Goal: Transaction & Acquisition: Purchase product/service

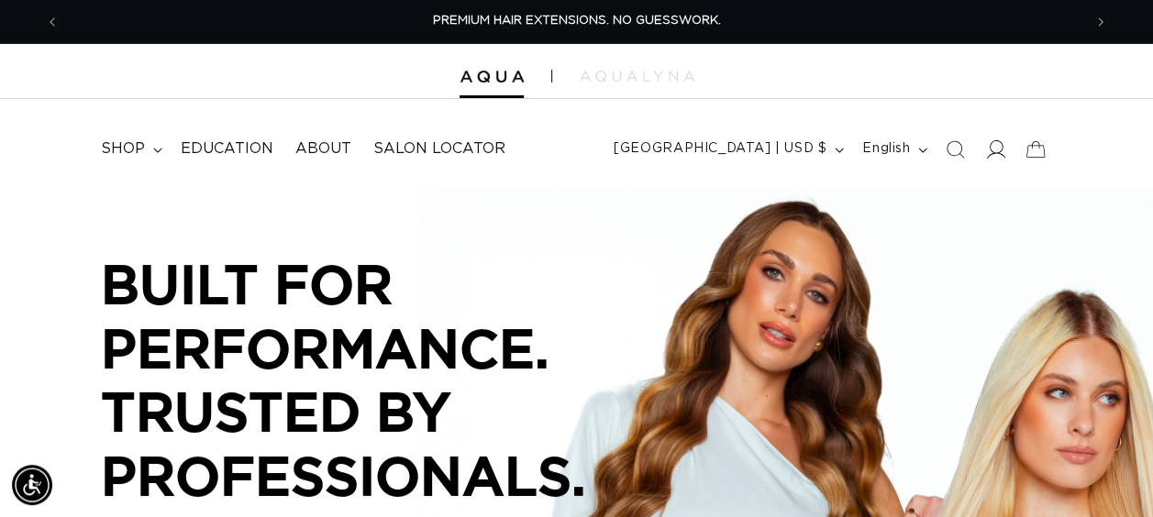
click at [995, 149] on icon at bounding box center [995, 148] width 19 height 19
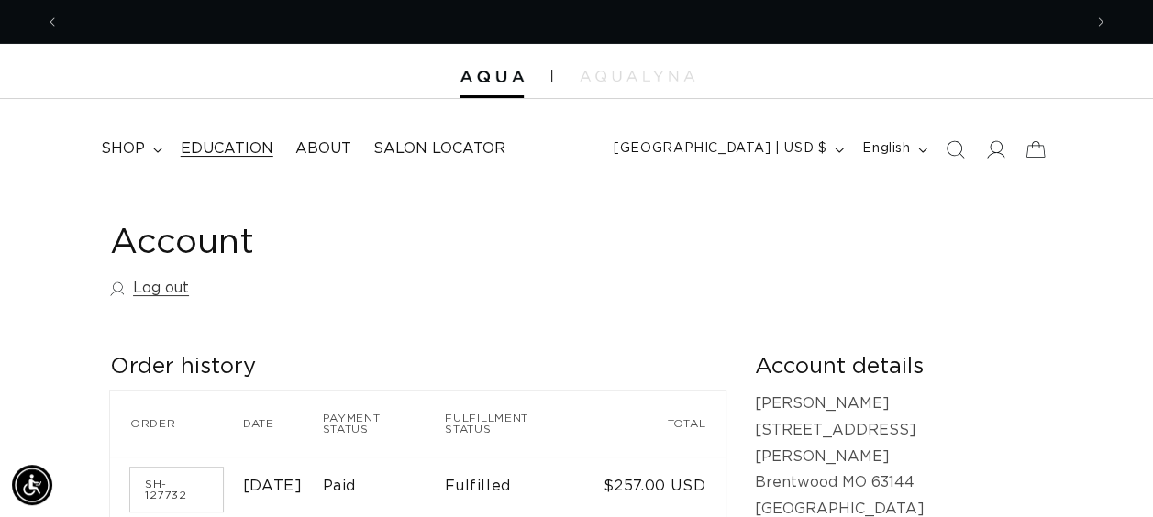
scroll to position [0, 1022]
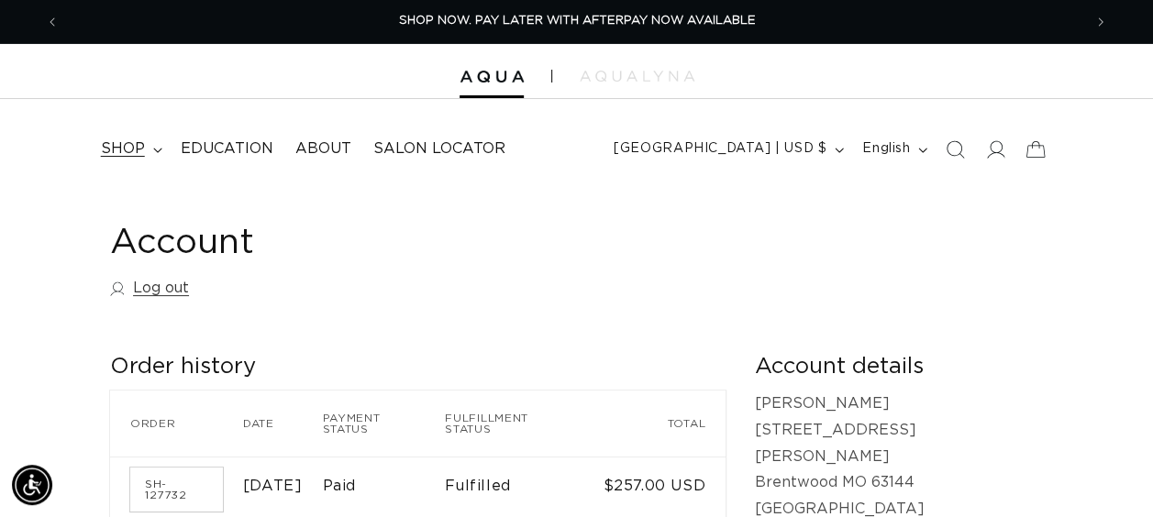
click at [134, 156] on span "shop" at bounding box center [123, 148] width 44 height 19
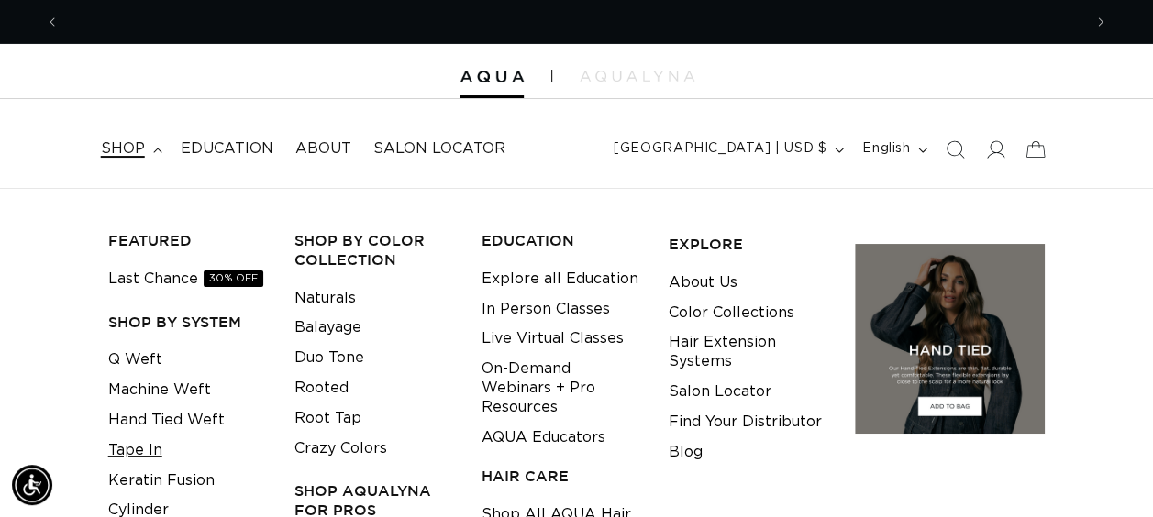
click at [149, 446] on link "Tape In" at bounding box center [135, 451] width 54 height 30
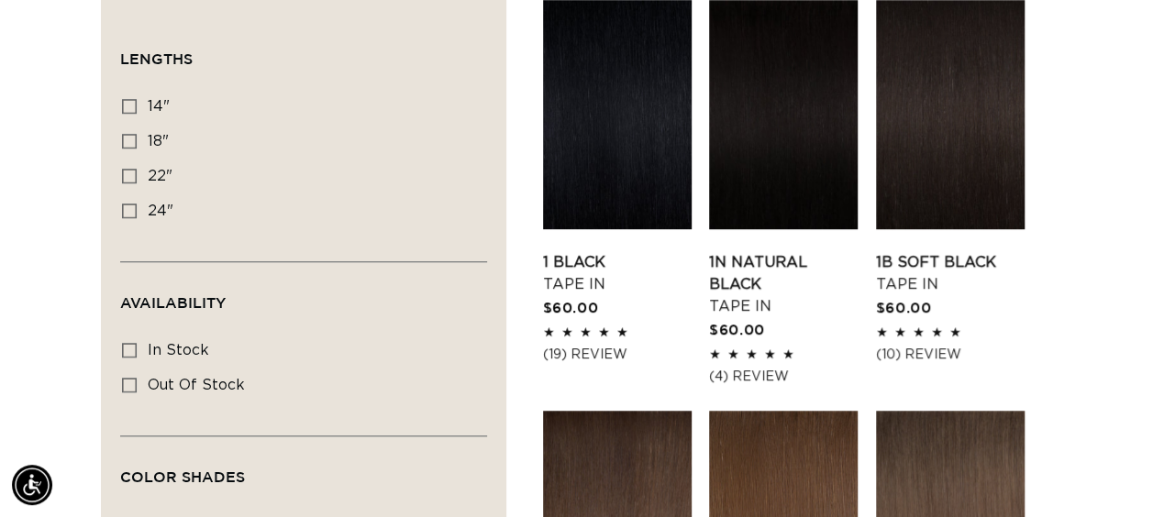
scroll to position [0, 1022]
click at [128, 200] on label "24" 24" (27 products)" at bounding box center [298, 211] width 352 height 35
click at [128, 204] on input "24" 24" (27 products)" at bounding box center [129, 211] width 15 height 15
checkbox input "true"
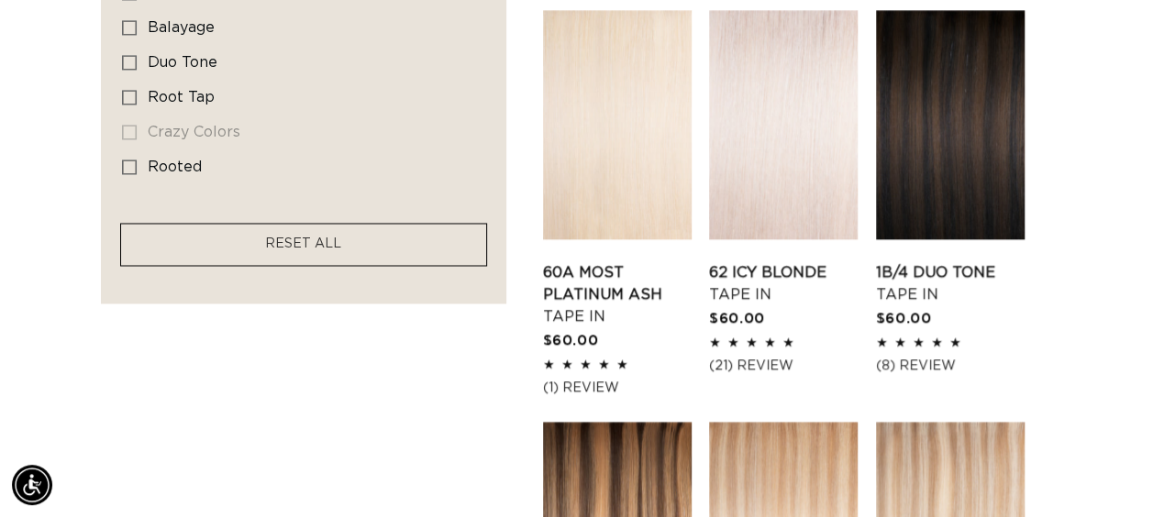
scroll to position [1376, 0]
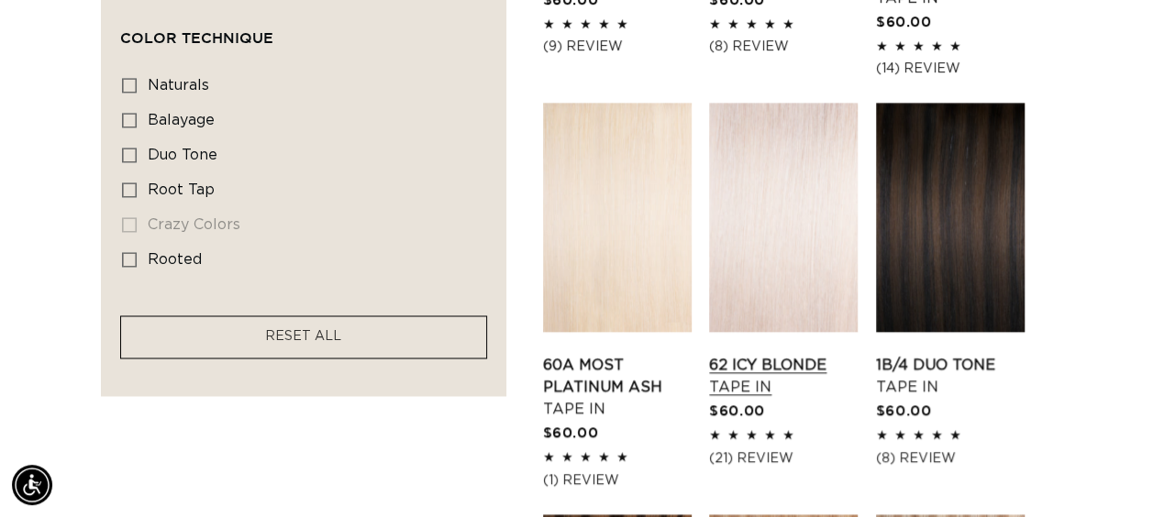
click at [785, 354] on link "62 Icy Blonde Tape In" at bounding box center [783, 376] width 149 height 44
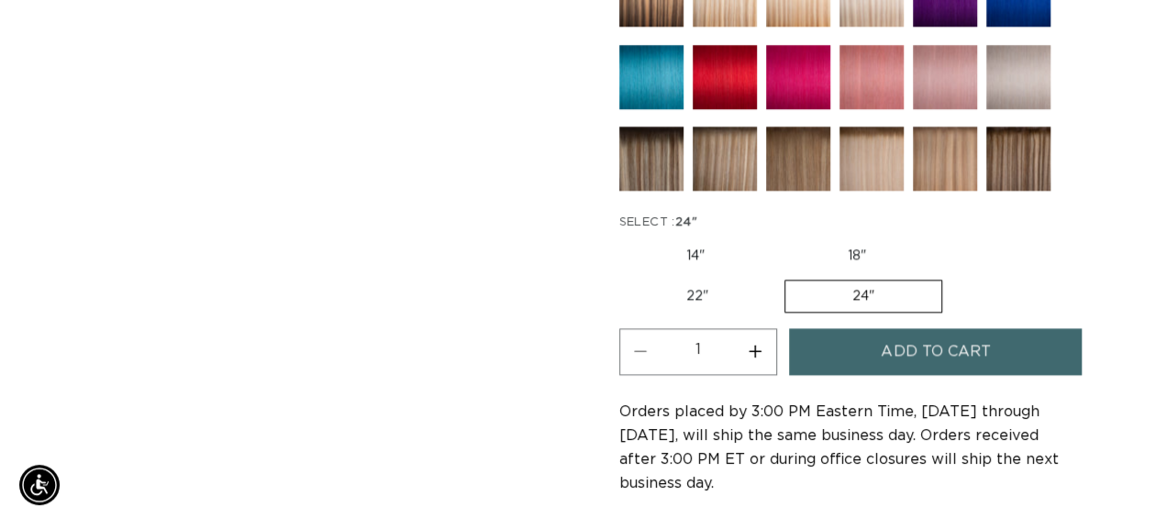
scroll to position [1027, 0]
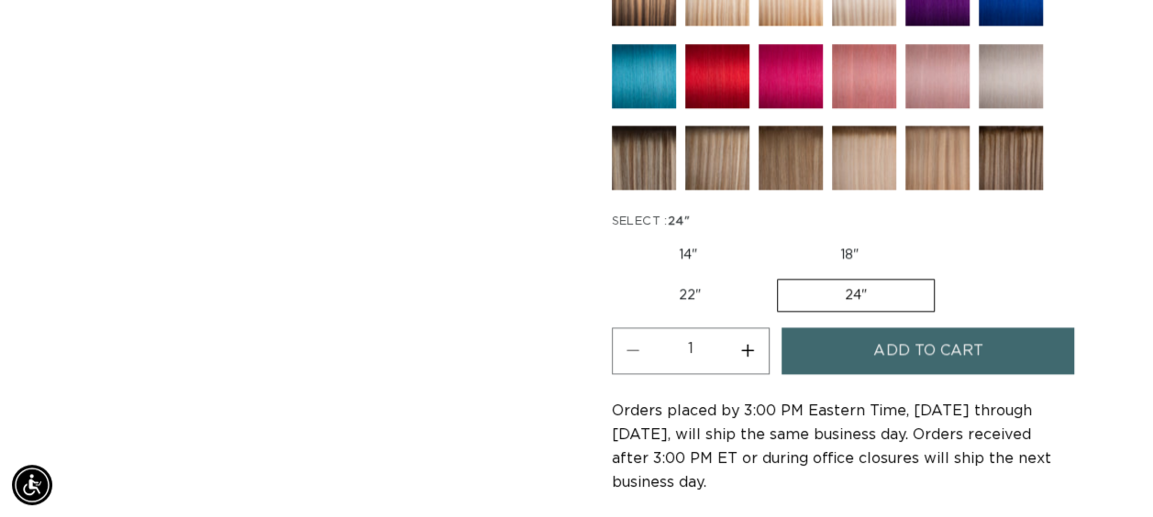
click at [864, 336] on button "Add to cart" at bounding box center [927, 350] width 293 height 47
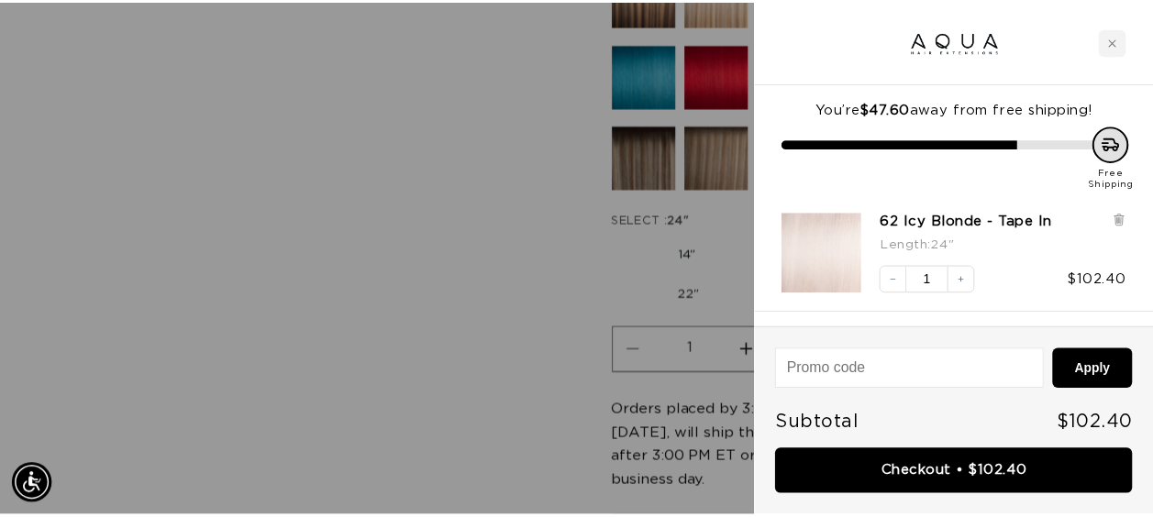
scroll to position [0, 2073]
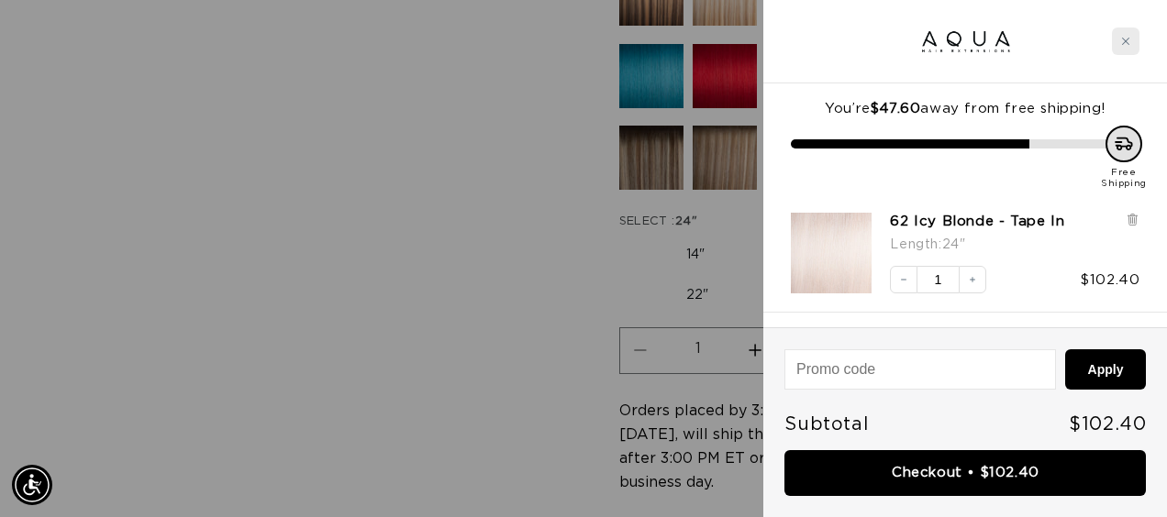
click at [1128, 39] on icon "Close cart" at bounding box center [1125, 41] width 9 height 9
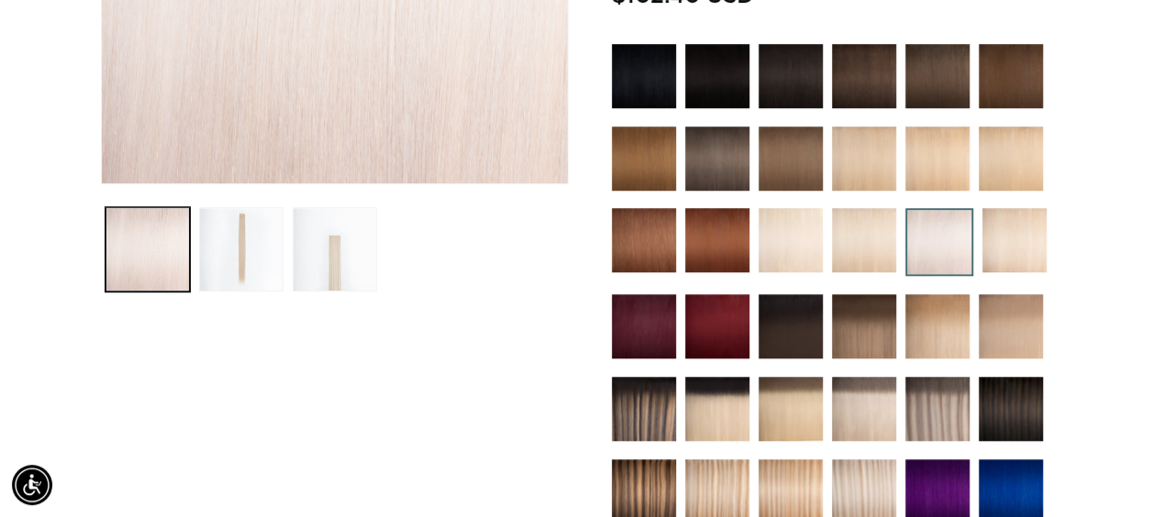
scroll to position [0, 0]
click at [635, 84] on img at bounding box center [644, 76] width 64 height 64
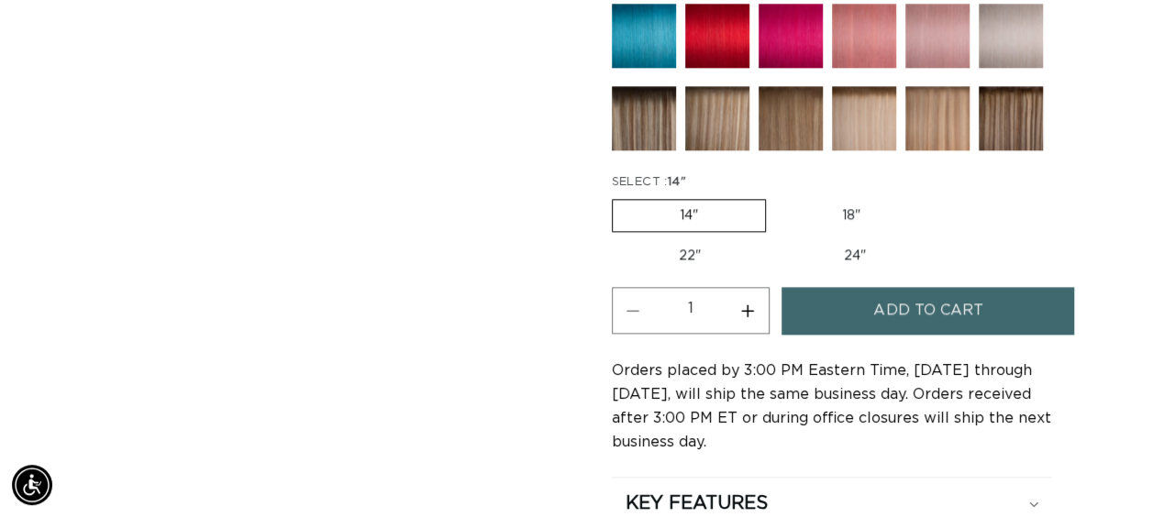
scroll to position [1057, 0]
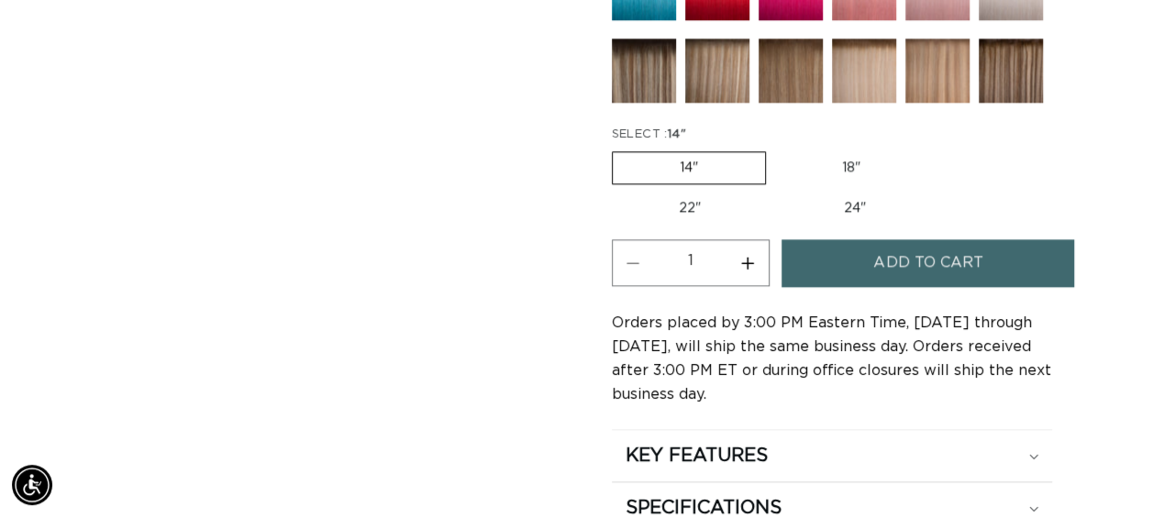
click at [848, 211] on label "24" Variant sold out or unavailable" at bounding box center [855, 208] width 156 height 31
click at [778, 190] on input "24" Variant sold out or unavailable" at bounding box center [777, 189] width 1 height 1
radio input "true"
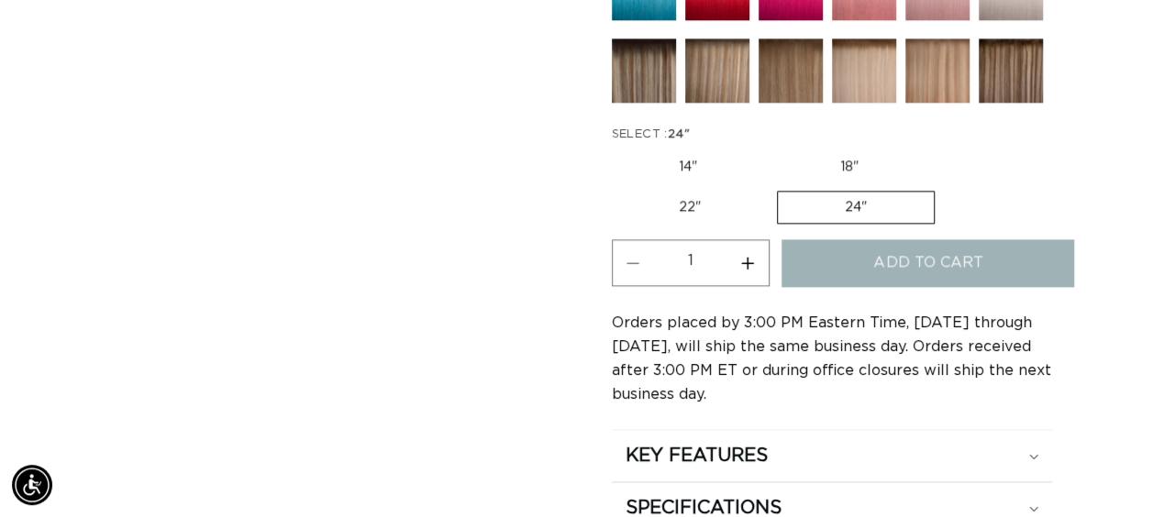
click at [853, 196] on label "24" Variant sold out or unavailable" at bounding box center [856, 207] width 158 height 33
click at [778, 188] on input "24" Variant sold out or unavailable" at bounding box center [777, 187] width 1 height 1
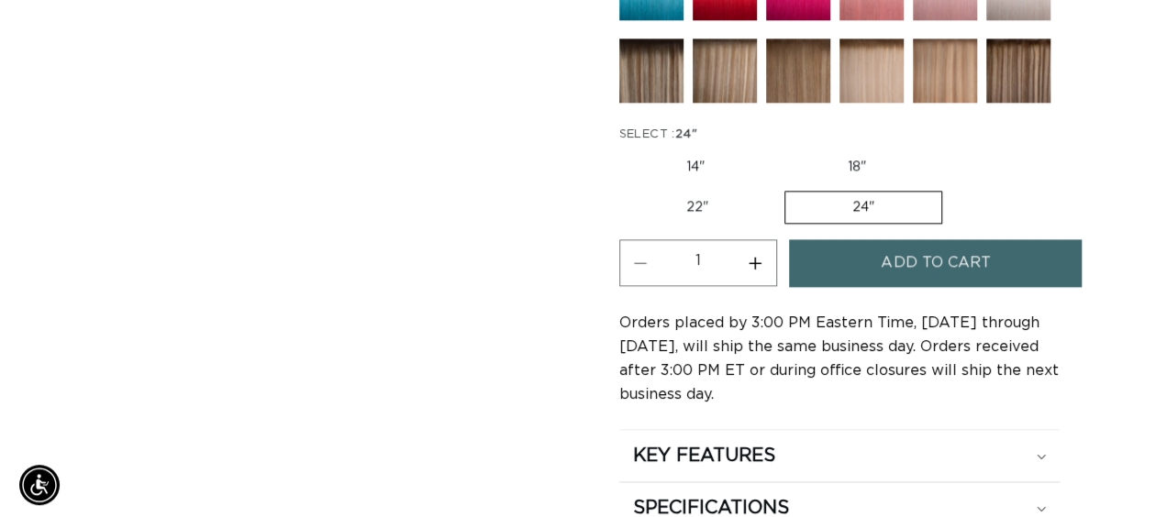
scroll to position [0, 2044]
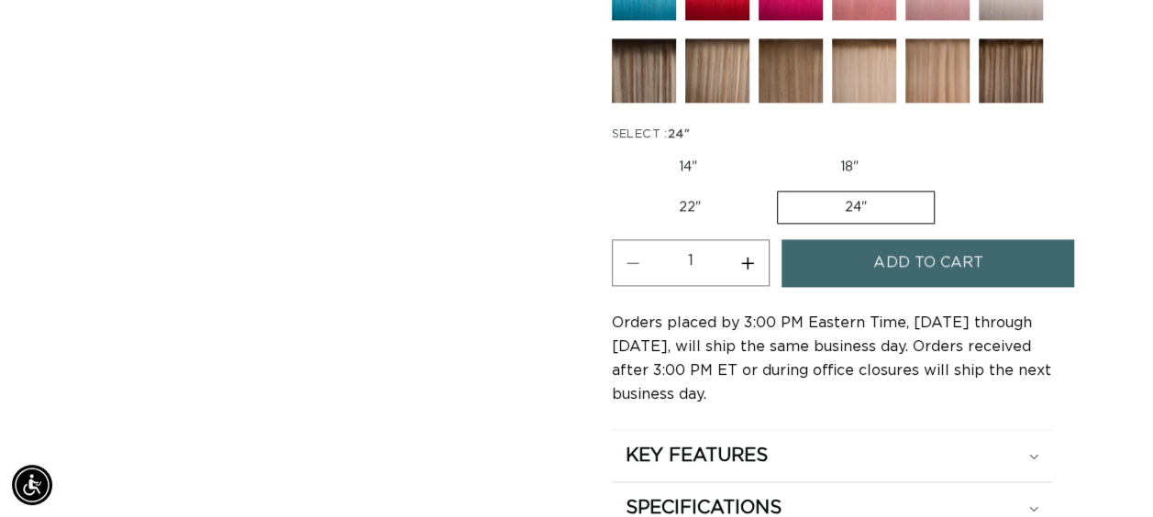
click at [913, 247] on span "Add to cart" at bounding box center [927, 262] width 109 height 47
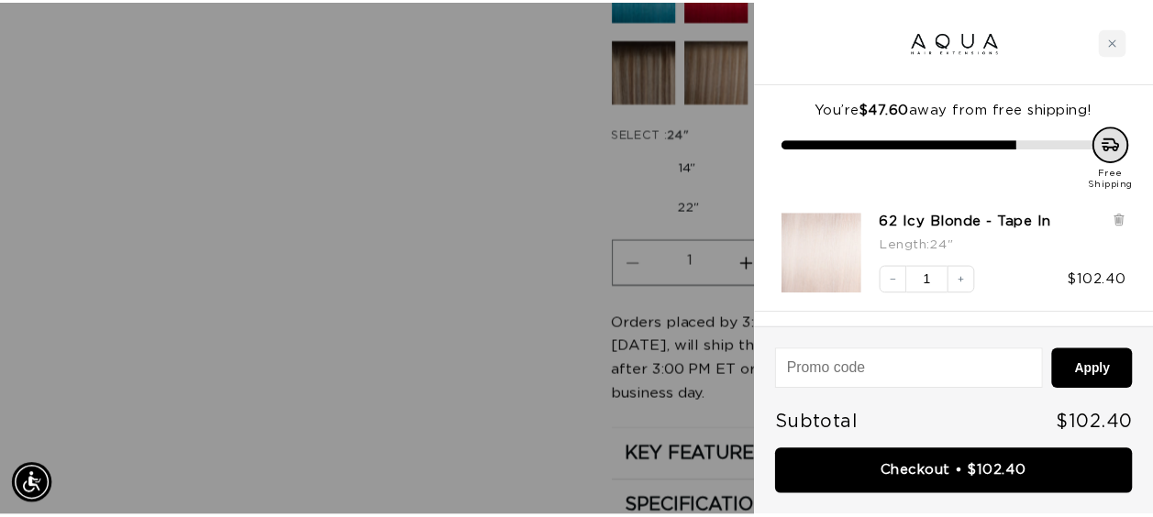
scroll to position [0, 0]
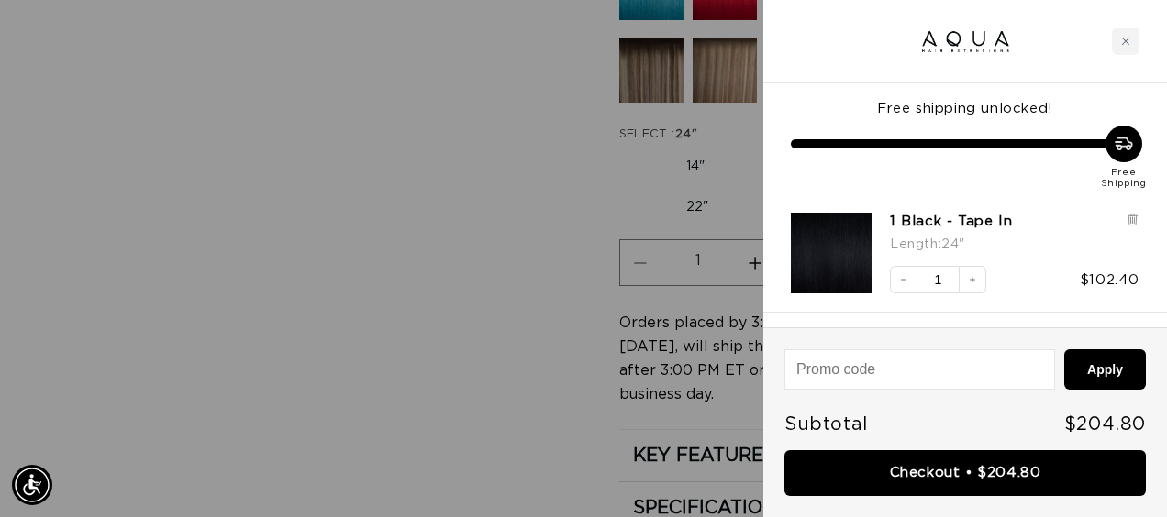
click at [371, 158] on div at bounding box center [583, 258] width 1167 height 517
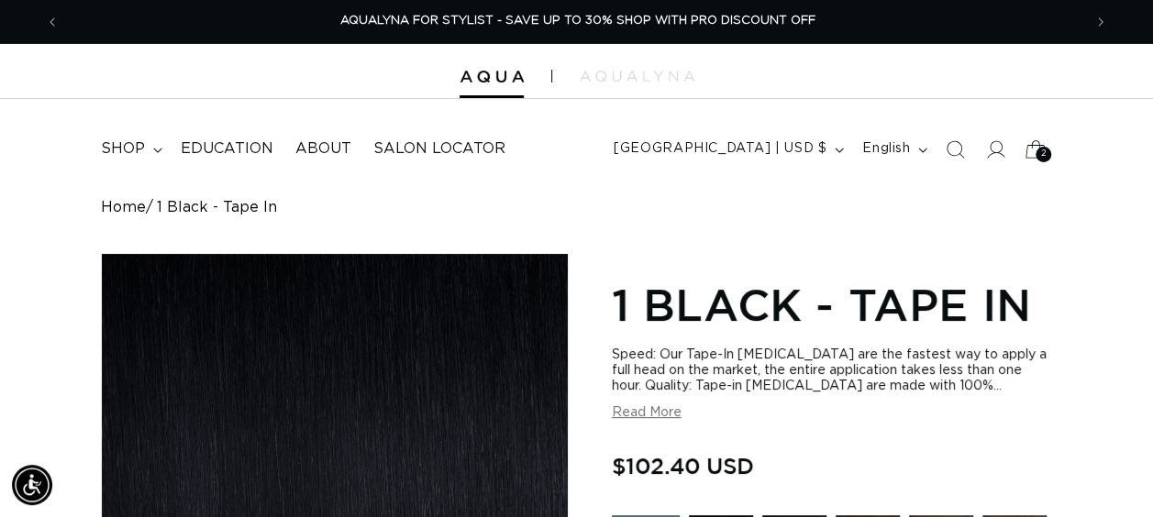
click at [1033, 148] on icon at bounding box center [1035, 148] width 43 height 43
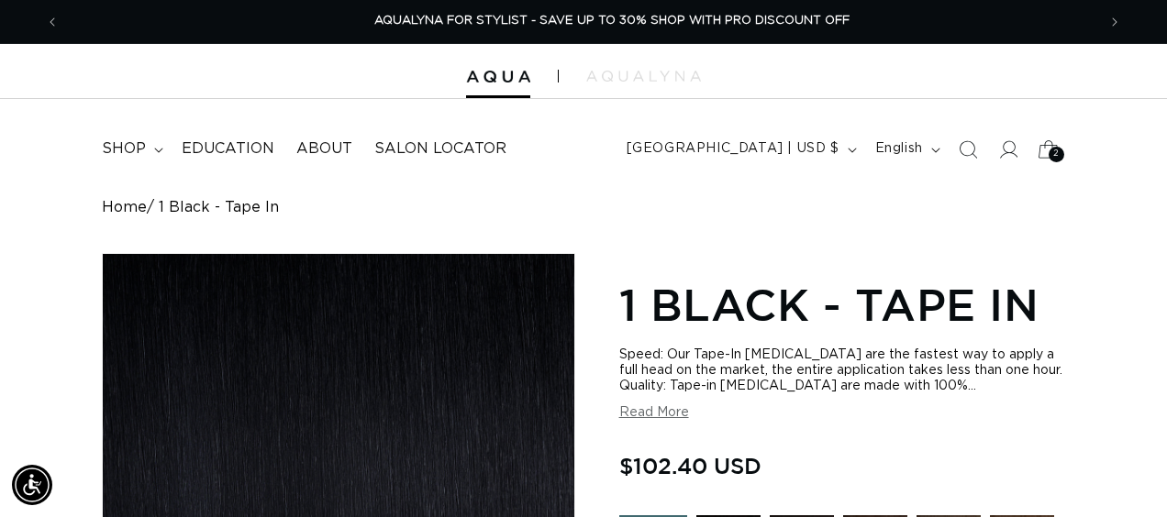
scroll to position [0, 2073]
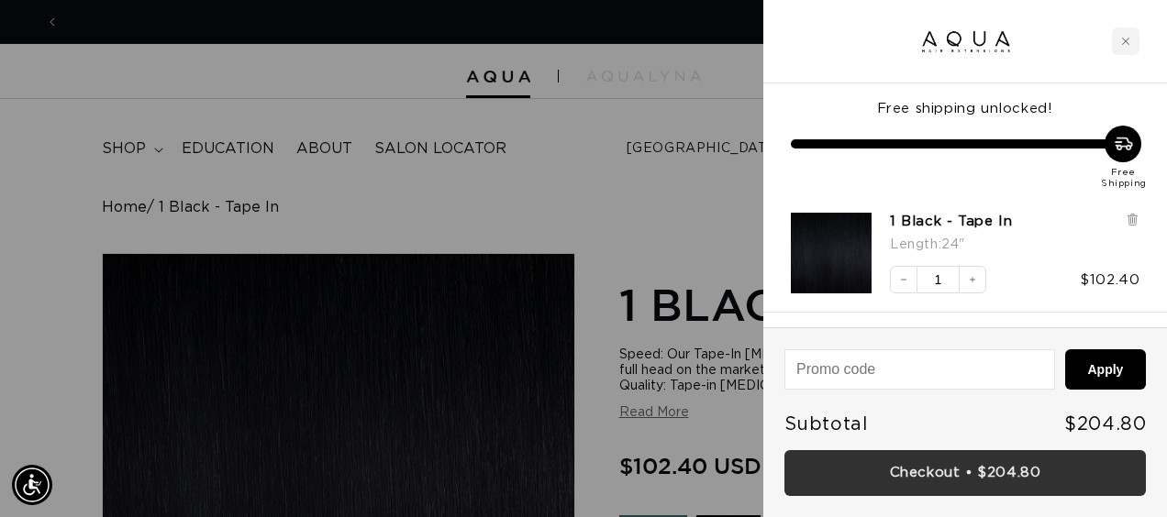
click at [980, 460] on link "Checkout • $204.80" at bounding box center [964, 473] width 361 height 47
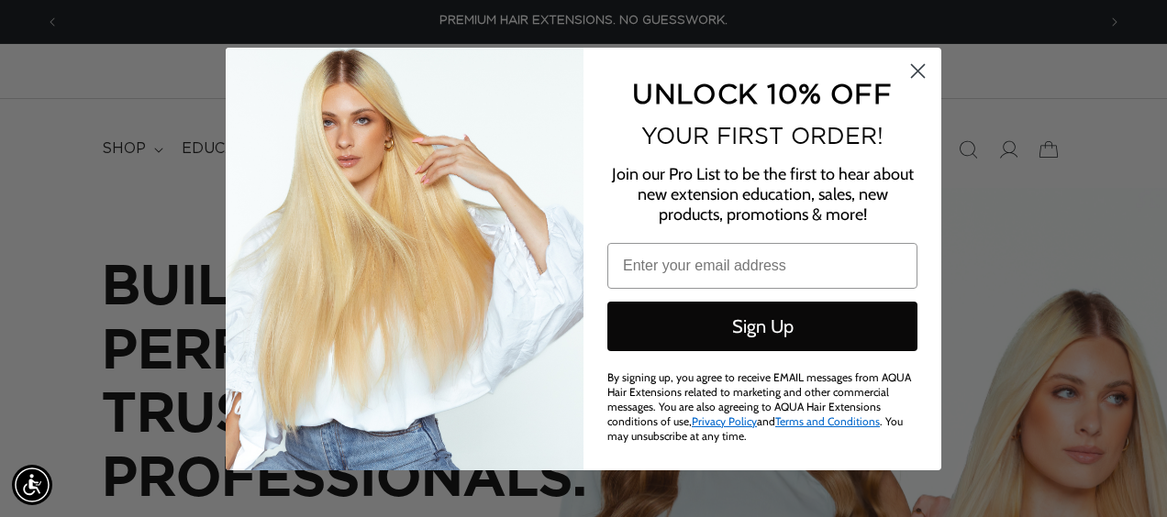
click at [924, 72] on circle "Close dialog" at bounding box center [917, 70] width 30 height 30
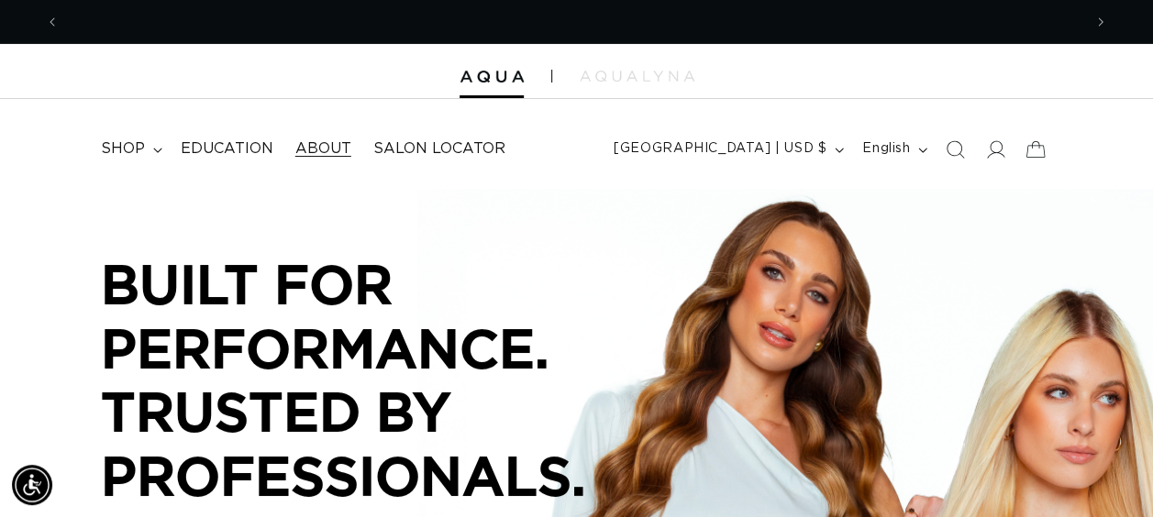
scroll to position [0, 1022]
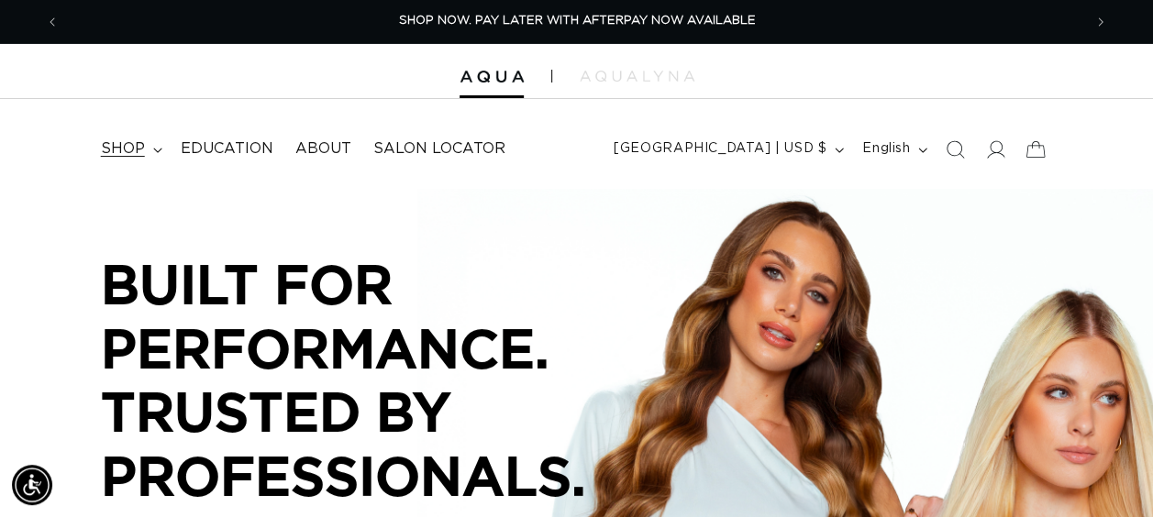
click at [129, 134] on summary "shop" at bounding box center [130, 148] width 80 height 41
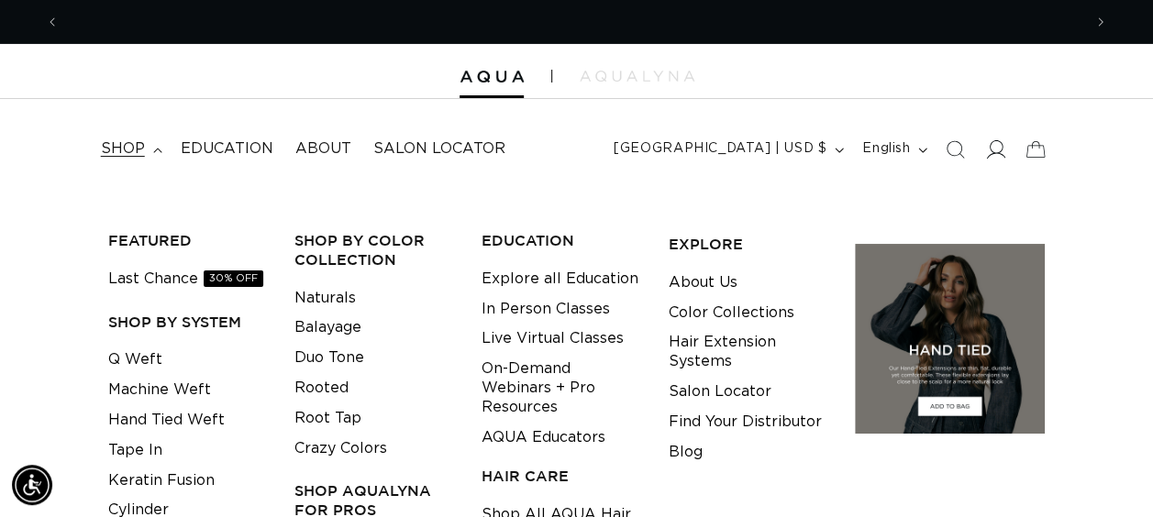
scroll to position [0, 2044]
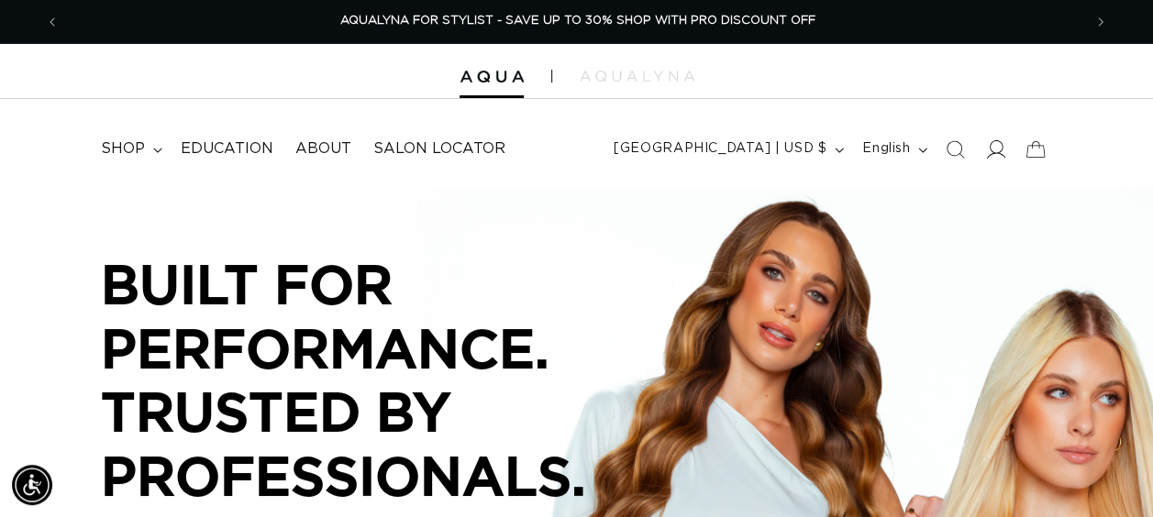
click at [996, 154] on icon at bounding box center [995, 148] width 19 height 19
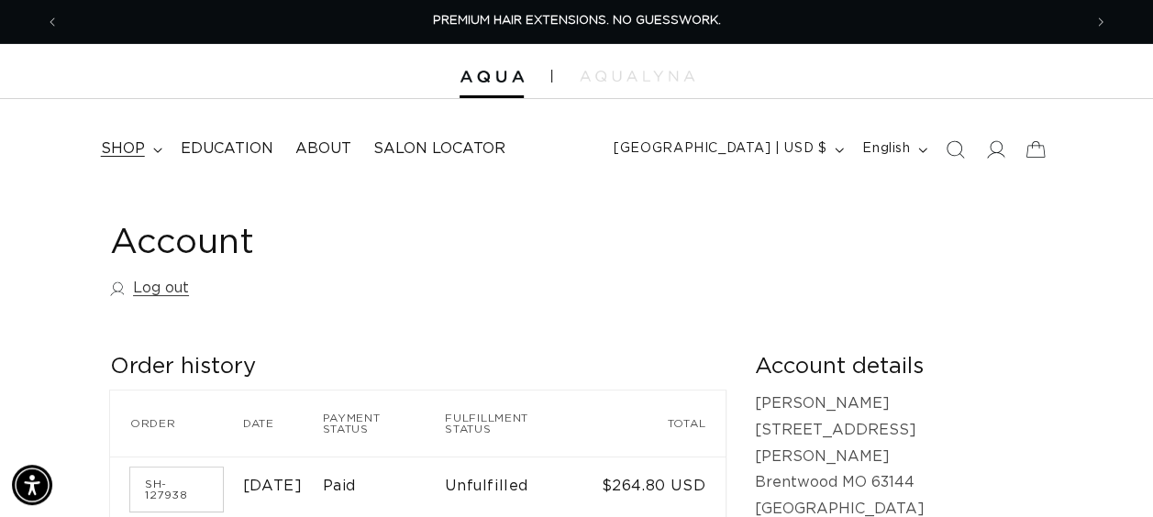
click at [128, 156] on span "shop" at bounding box center [123, 148] width 44 height 19
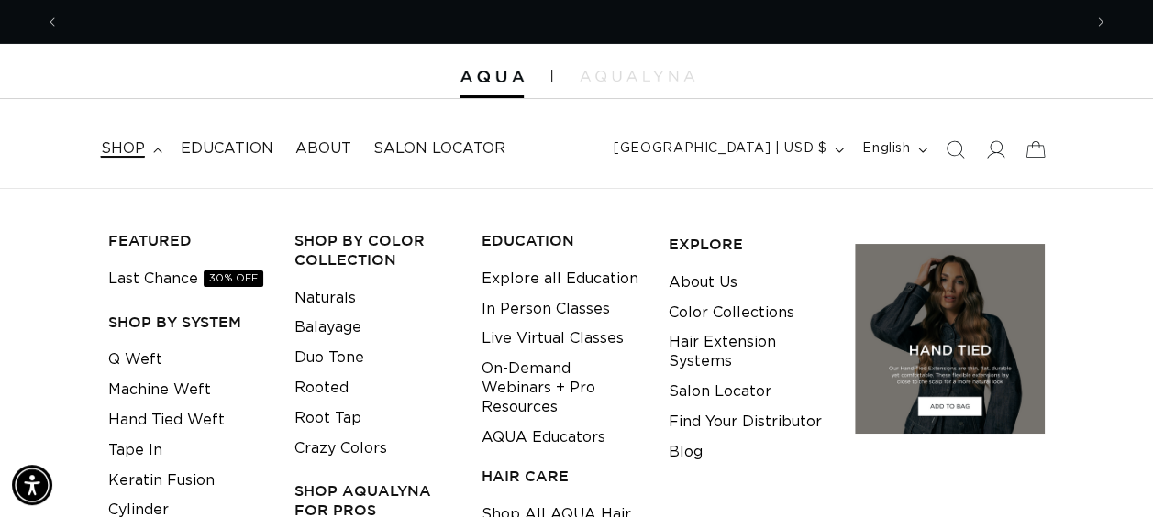
scroll to position [0, 1022]
click at [140, 369] on link "Q Weft" at bounding box center [135, 360] width 54 height 30
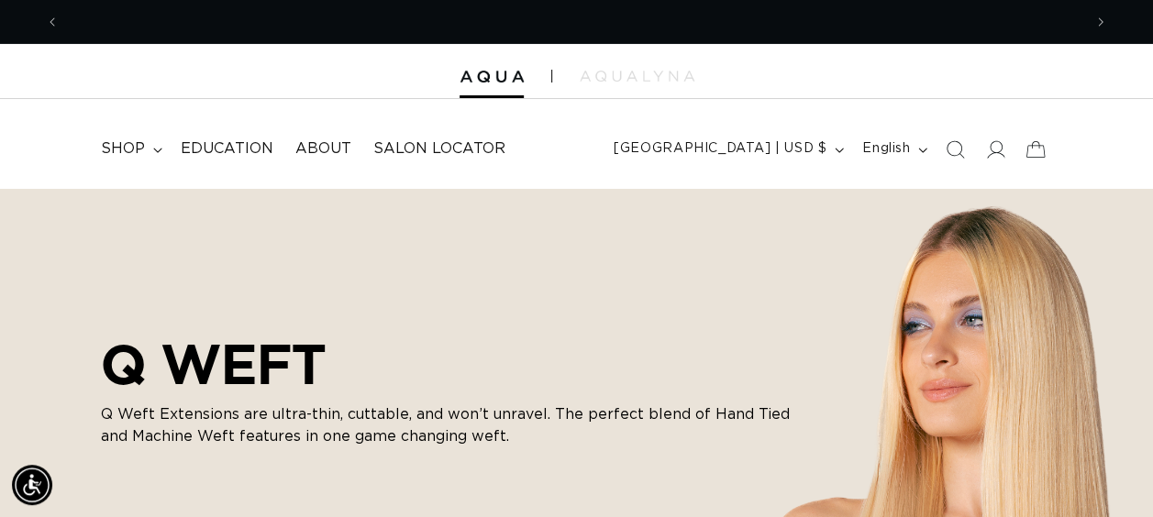
scroll to position [0, 2044]
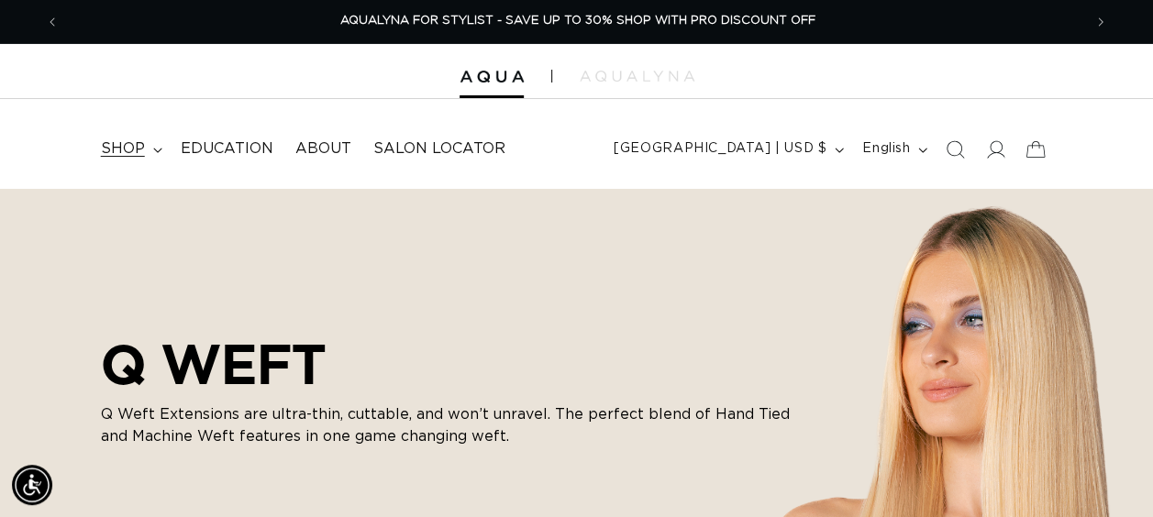
click at [119, 137] on summary "shop" at bounding box center [130, 148] width 80 height 41
click at [282, 45] on div at bounding box center [576, 71] width 1153 height 55
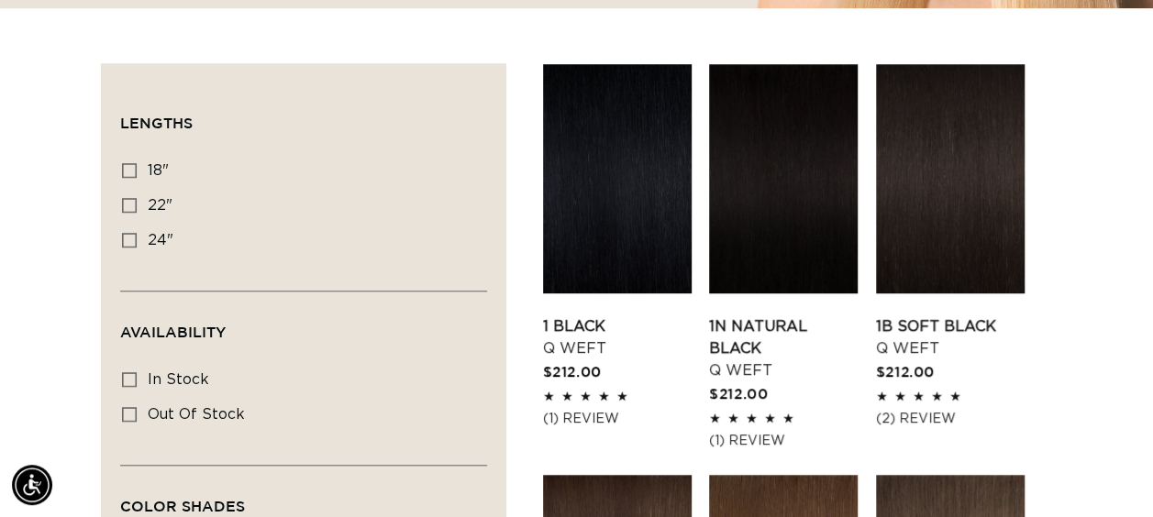
scroll to position [591, 0]
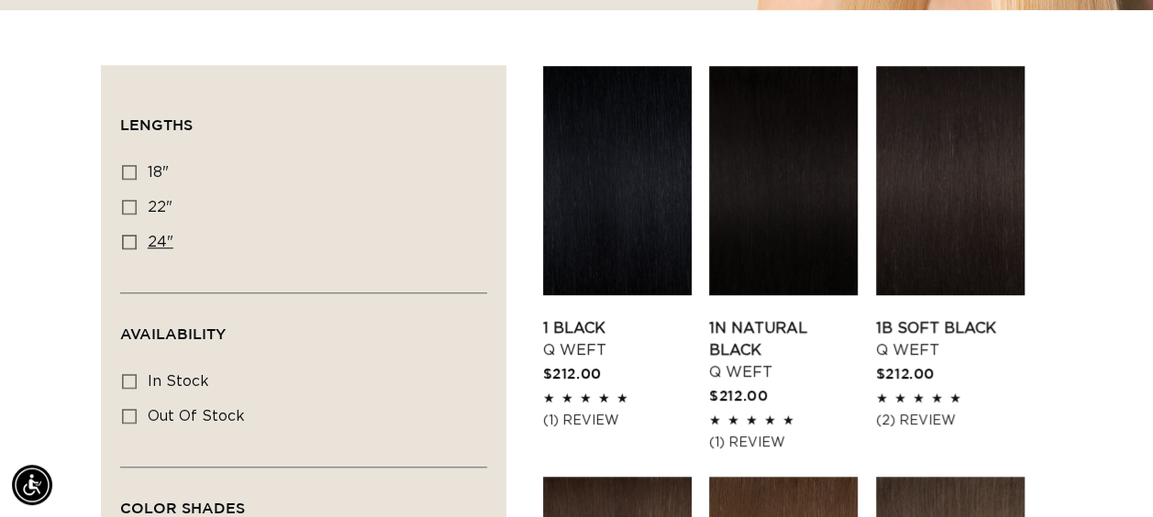
click at [125, 237] on icon at bounding box center [129, 242] width 15 height 15
click at [125, 237] on input "24" 24" (5 products)" at bounding box center [129, 242] width 15 height 15
checkbox input "true"
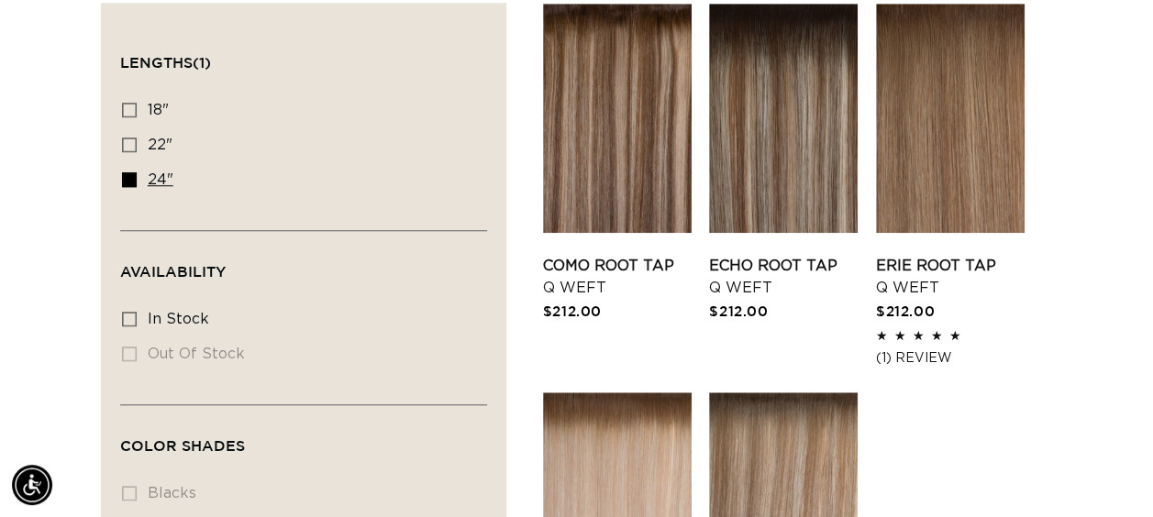
click at [138, 174] on label "24" 24" (5 products)" at bounding box center [298, 180] width 352 height 35
click at [137, 174] on input "24" 24" (5 products)" at bounding box center [129, 179] width 15 height 15
checkbox input "false"
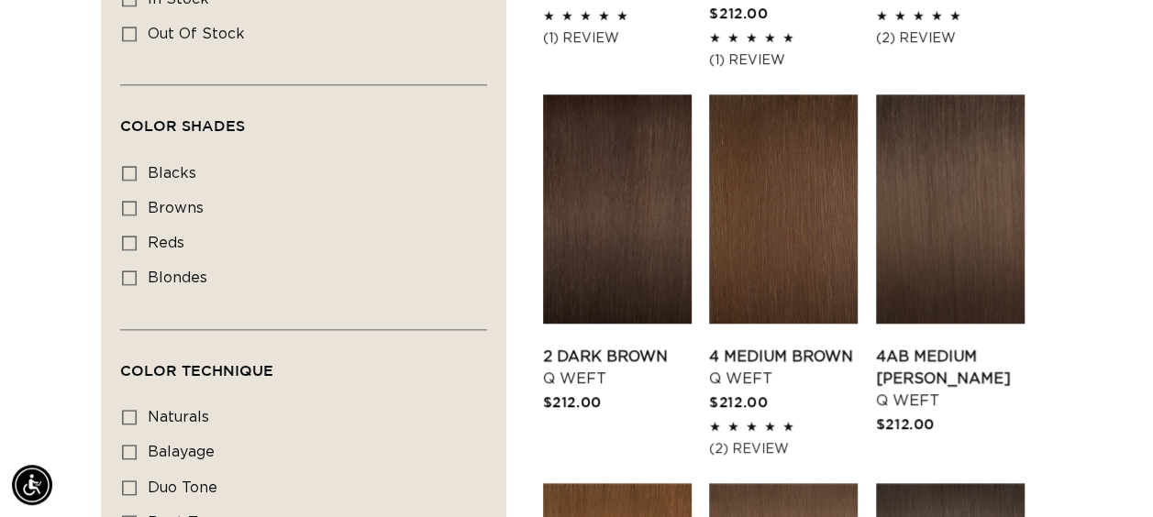
scroll to position [974, 0]
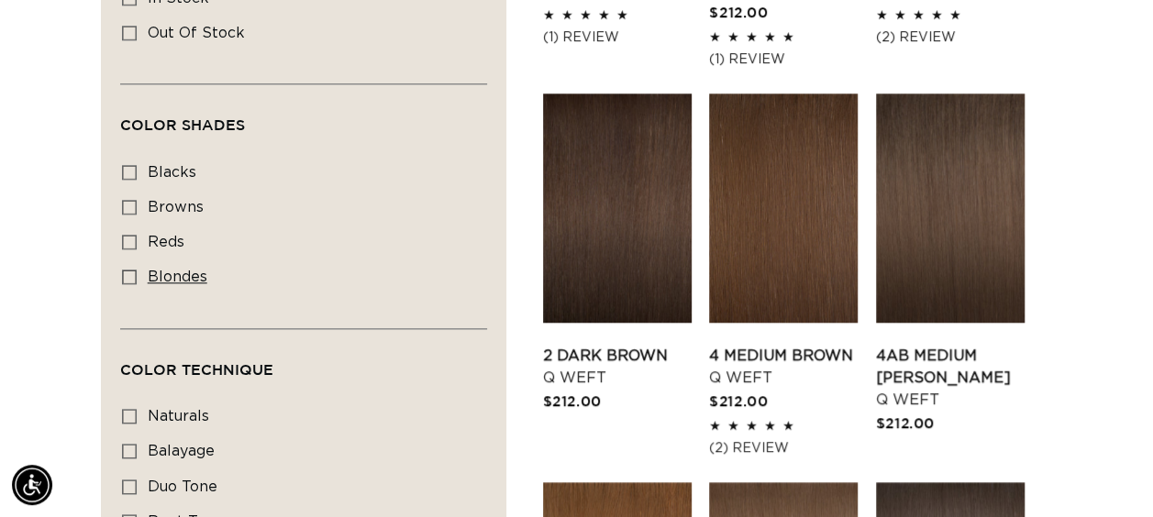
click at [136, 272] on icon at bounding box center [129, 277] width 15 height 15
click at [136, 272] on input "blondes blondes (27 products)" at bounding box center [129, 277] width 15 height 15
checkbox input "true"
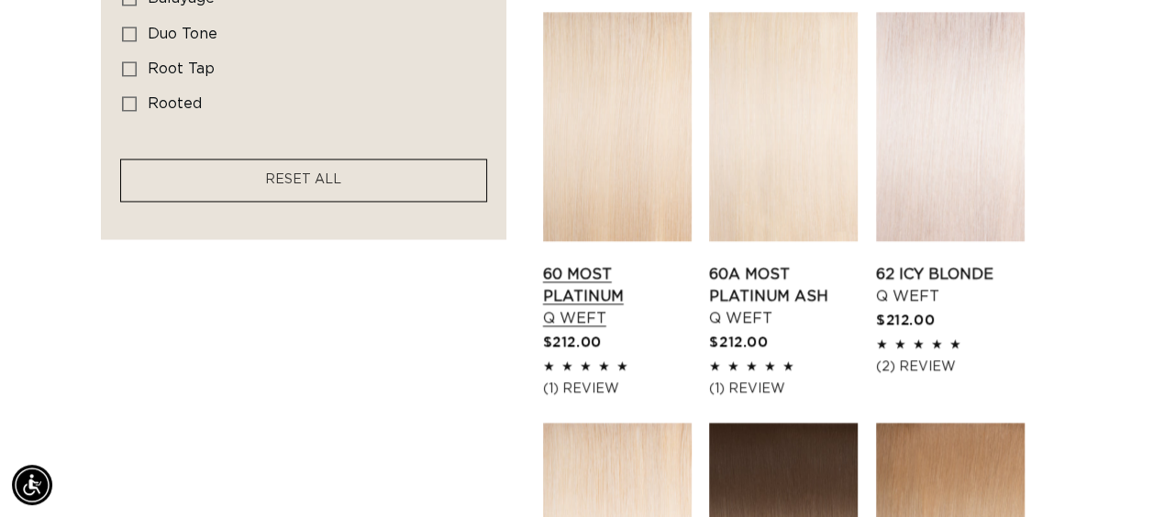
click at [633, 263] on link "60 Most Platinum Q Weft" at bounding box center [617, 296] width 149 height 66
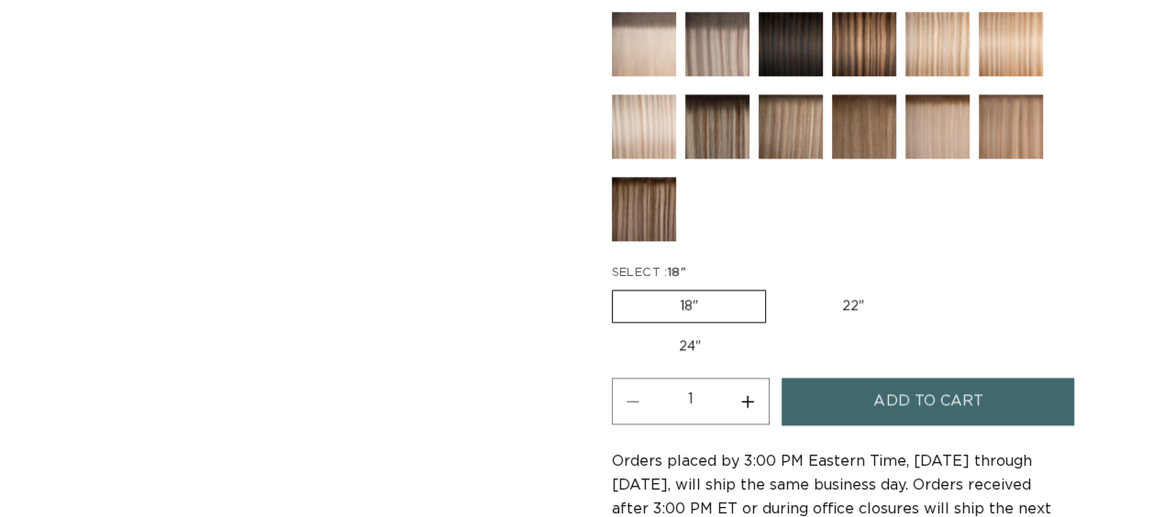
scroll to position [0, 1022]
click at [684, 334] on label "24" Variant sold out or unavailable" at bounding box center [690, 346] width 156 height 31
click at [940, 287] on input "24" Variant sold out or unavailable" at bounding box center [940, 286] width 1 height 1
radio input "true"
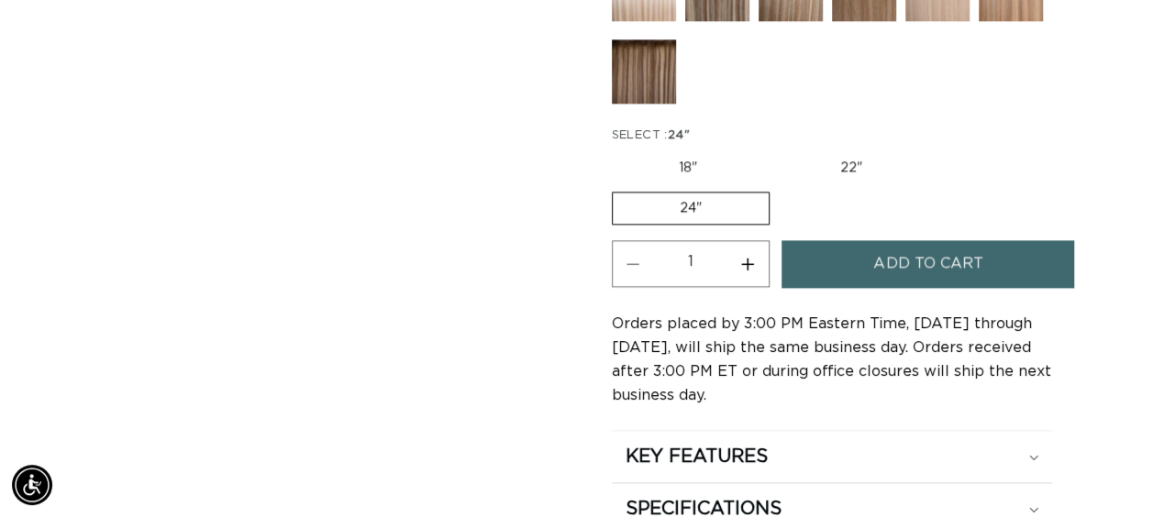
scroll to position [1110, 0]
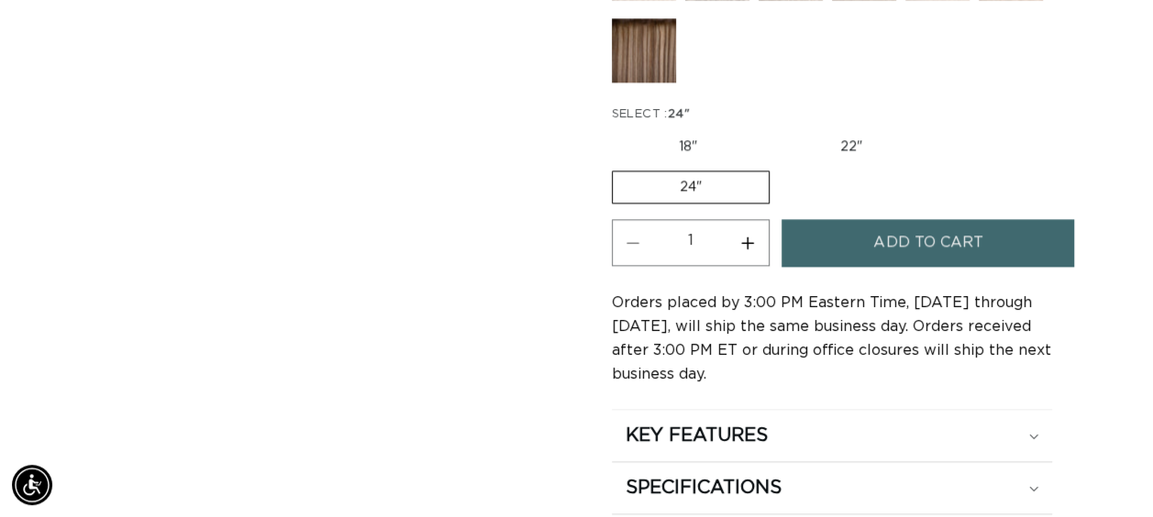
click at [1009, 229] on button "Add to cart" at bounding box center [927, 242] width 293 height 47
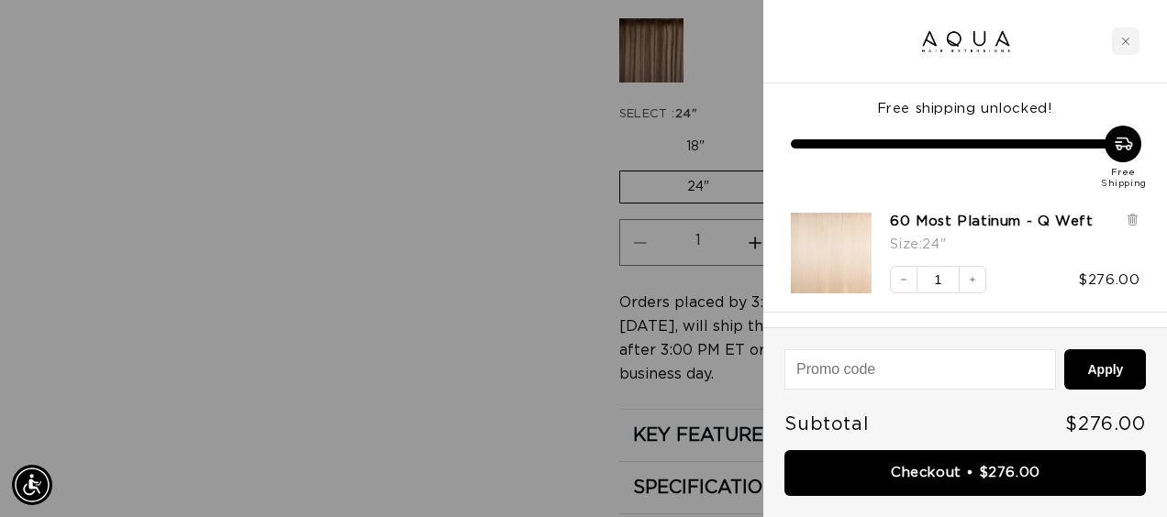
scroll to position [0, 1036]
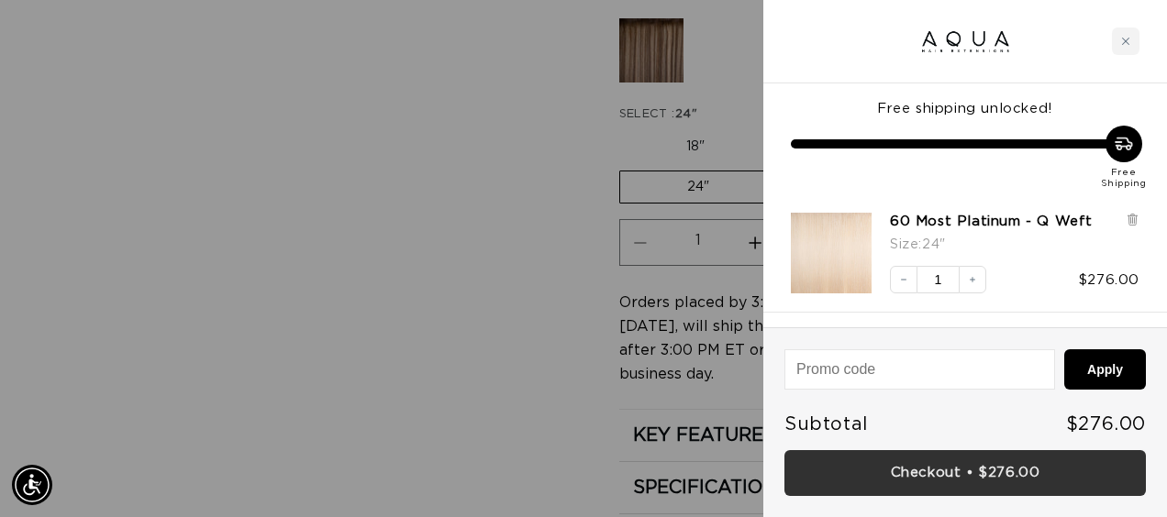
click at [951, 469] on link "Checkout • $276.00" at bounding box center [964, 473] width 361 height 47
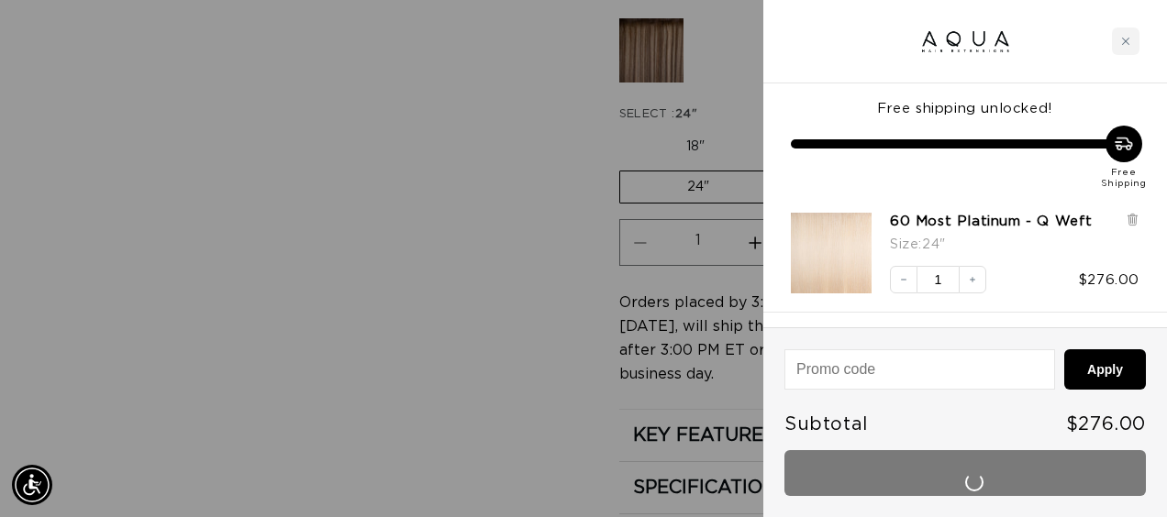
scroll to position [0, 2073]
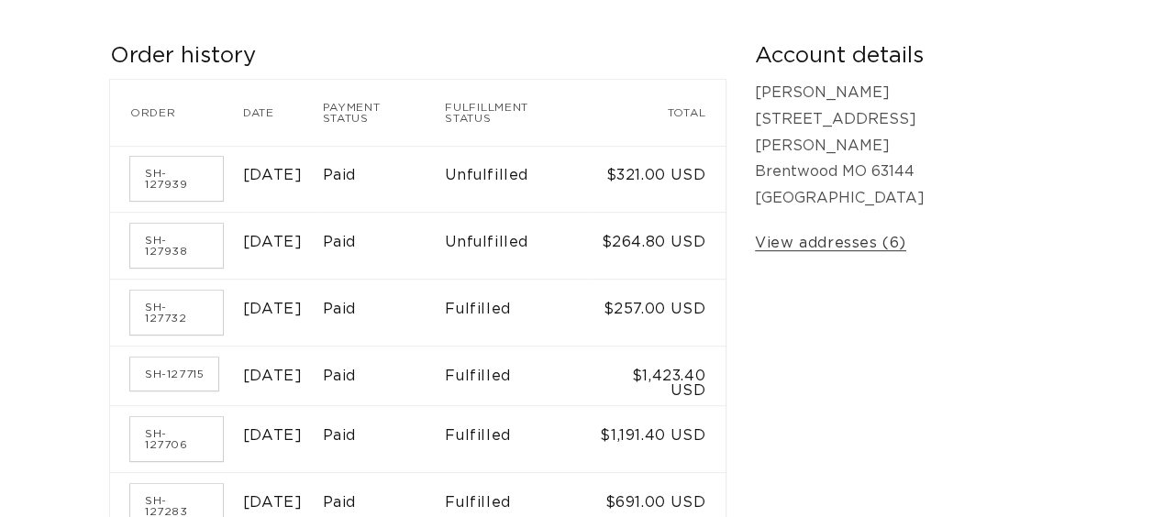
scroll to position [312, 0]
click at [200, 223] on link "SH-127938" at bounding box center [176, 245] width 93 height 44
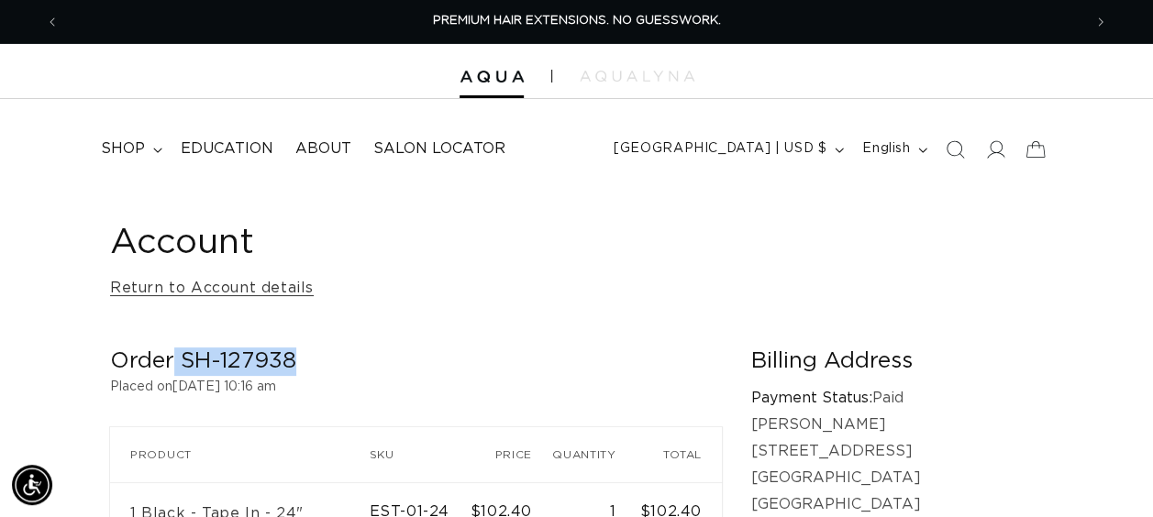
drag, startPoint x: 297, startPoint y: 349, endPoint x: 173, endPoint y: 362, distance: 124.6
click at [173, 362] on h2 "Order SH-127938" at bounding box center [416, 362] width 612 height 28
copy h2 "SH-127938"
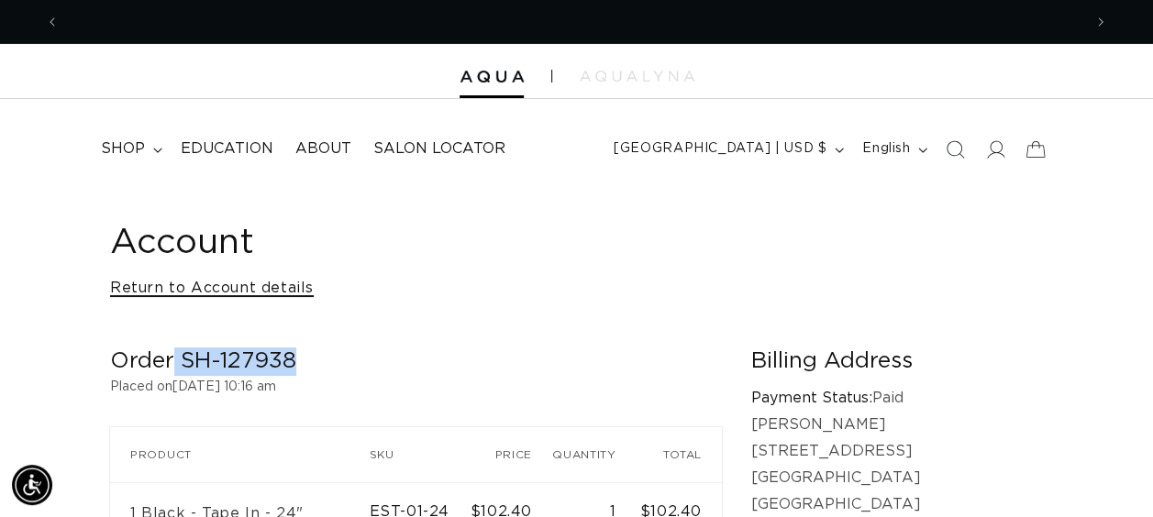
scroll to position [0, 2044]
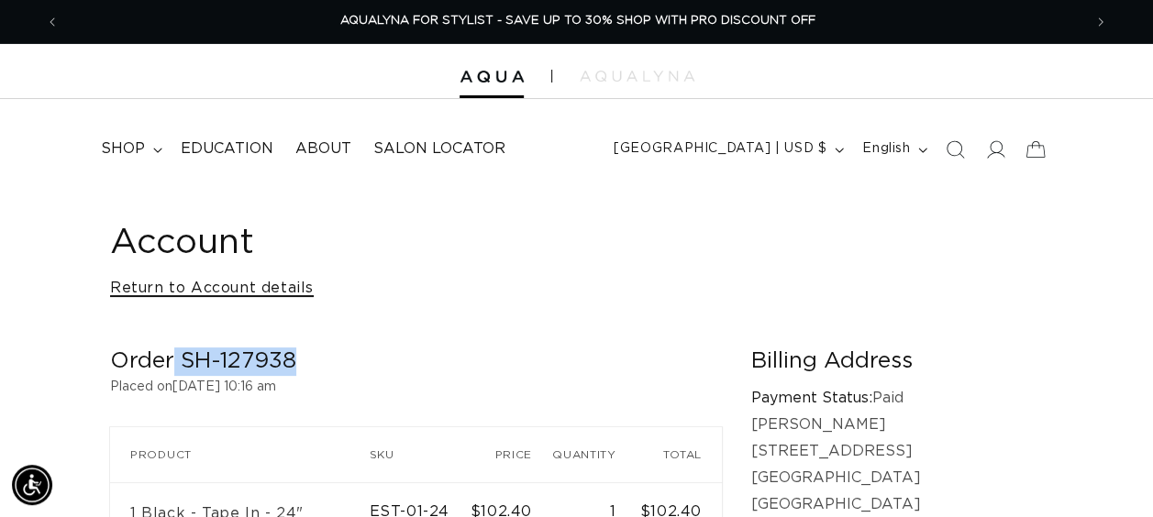
click at [174, 295] on link "Return to Account details" at bounding box center [212, 288] width 204 height 27
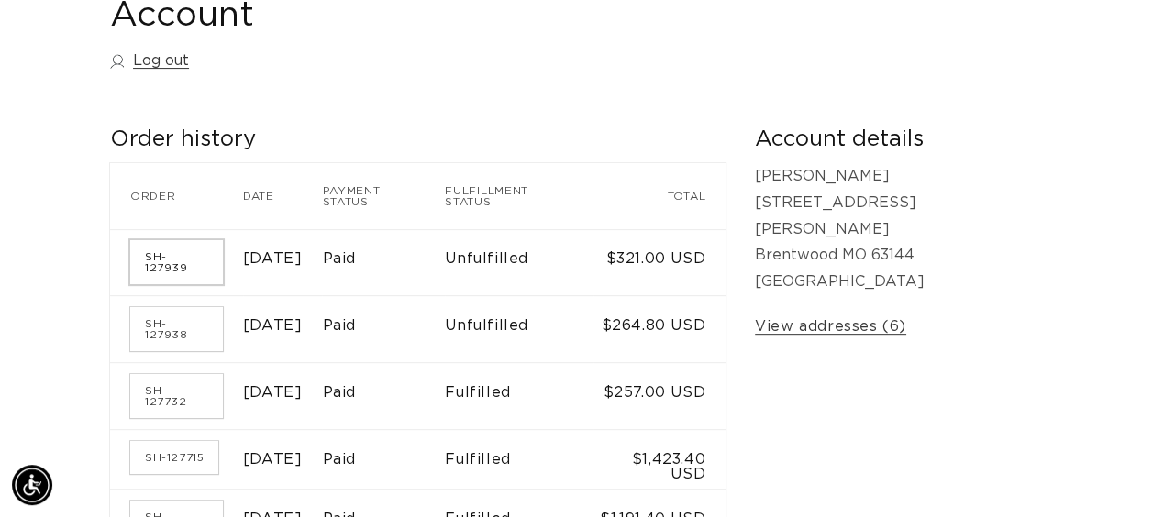
scroll to position [0, 1022]
click at [191, 244] on link "SH-127939" at bounding box center [176, 262] width 93 height 44
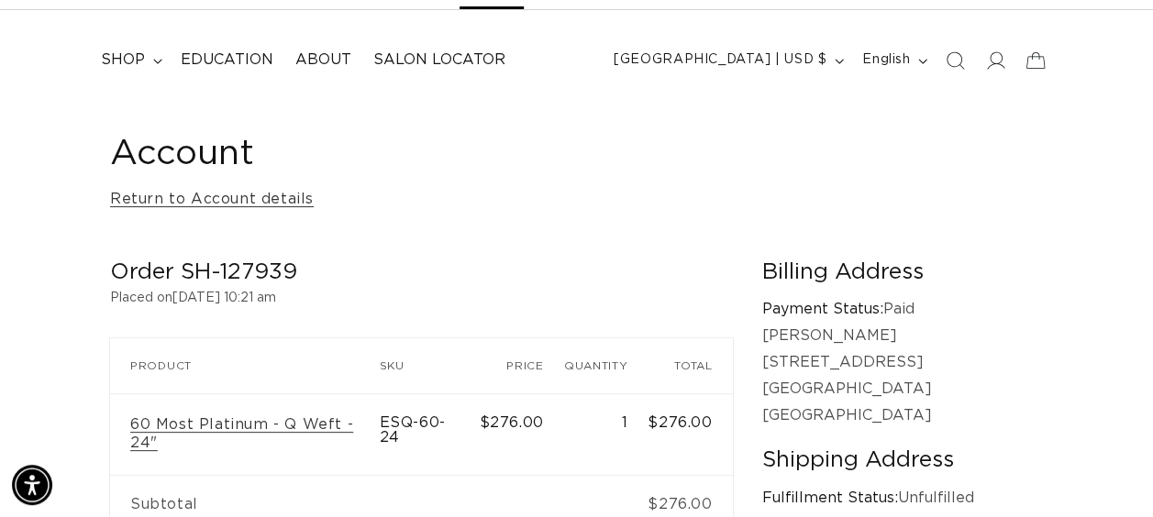
scroll to position [0, 1022]
drag, startPoint x: 297, startPoint y: 271, endPoint x: 184, endPoint y: 271, distance: 112.8
click at [184, 271] on h2 "Order SH-127939" at bounding box center [421, 273] width 623 height 28
copy h2 "SH-127939"
